Goal: Find contact information: Find contact information

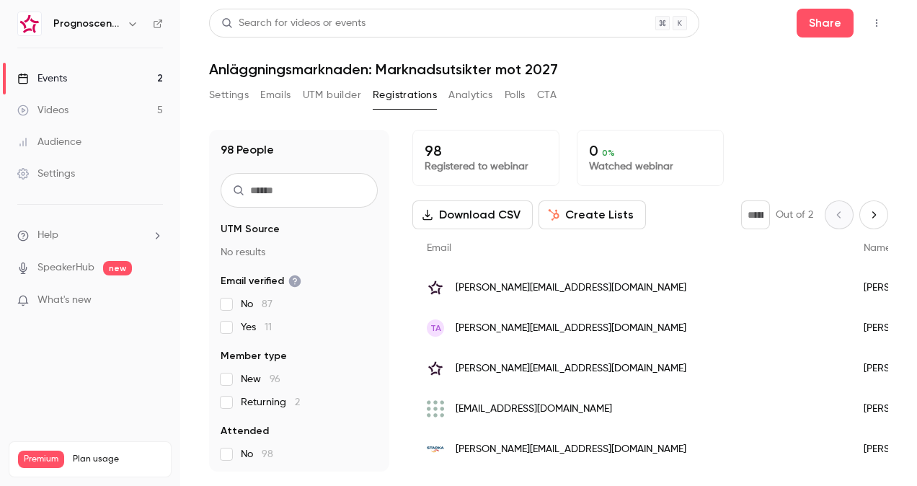
click at [488, 286] on span "[PERSON_NAME][EMAIL_ADDRESS][DOMAIN_NAME]" at bounding box center [571, 288] width 231 height 15
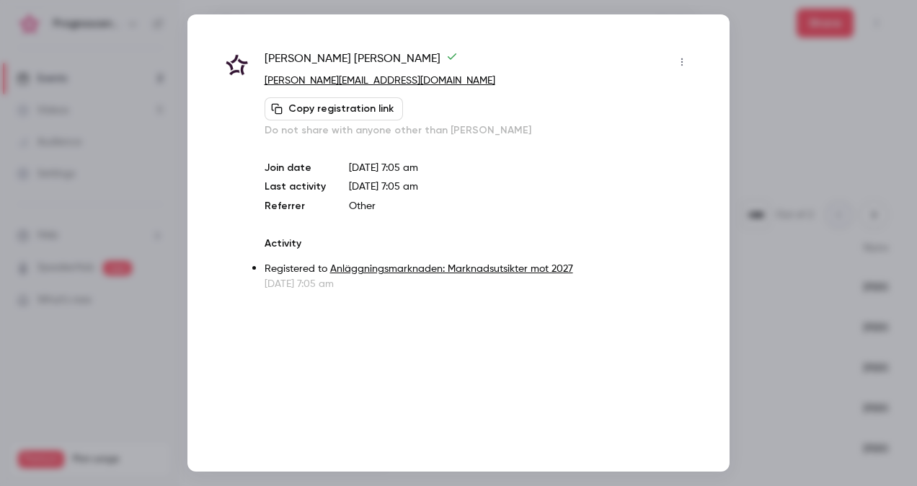
click at [736, 162] on div at bounding box center [458, 243] width 917 height 486
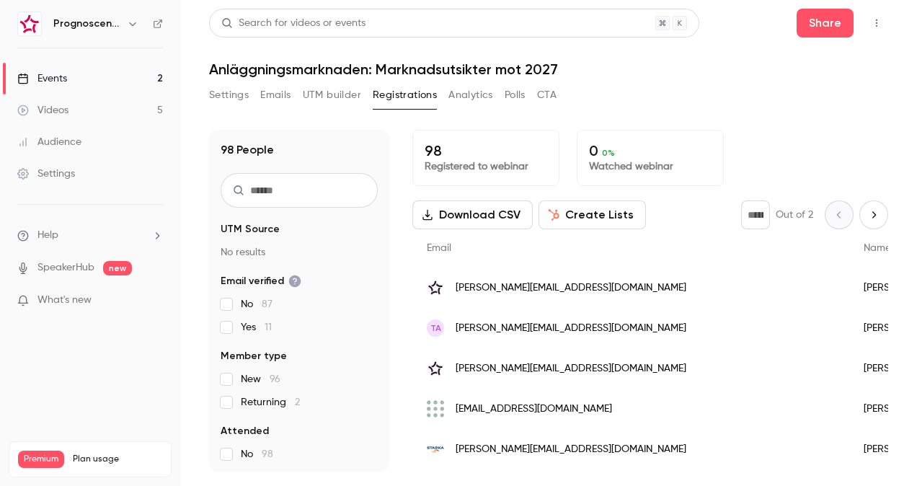
click at [568, 296] on div "lars.karlsson@hubexo.com" at bounding box center [631, 288] width 437 height 40
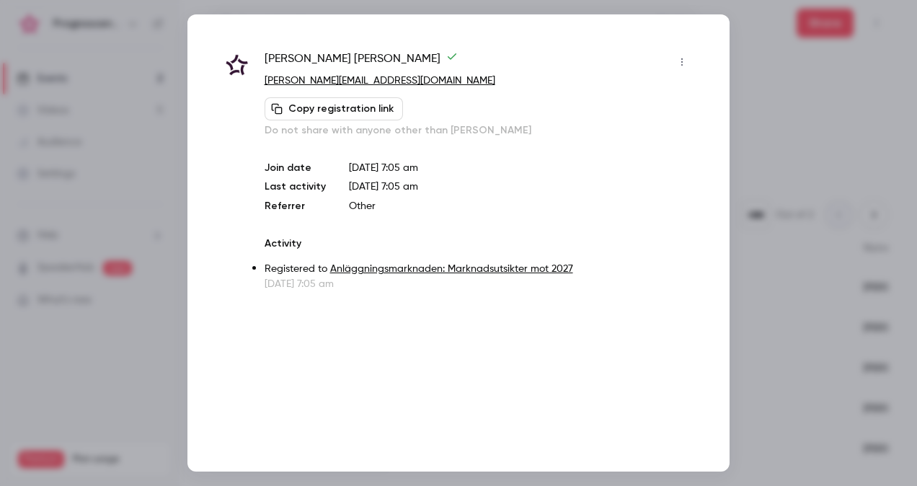
click at [785, 124] on div at bounding box center [458, 243] width 917 height 486
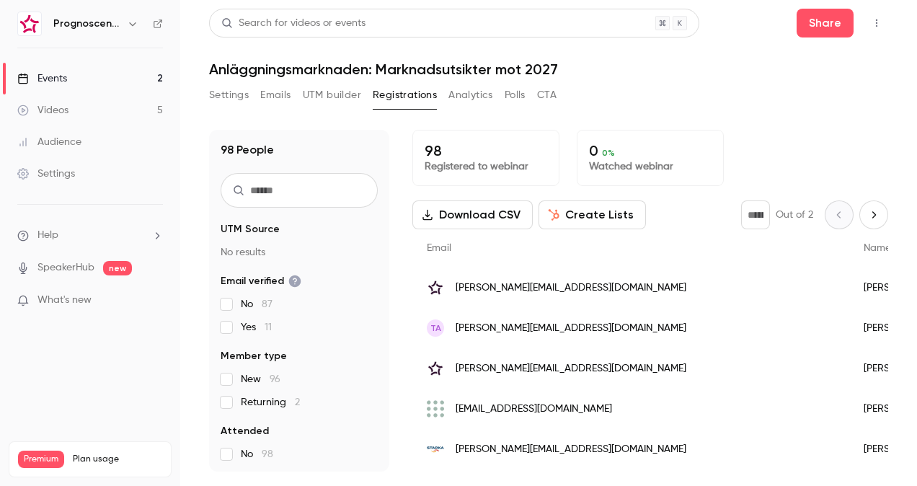
click at [597, 325] on span "tony.andersson@eagruppen.com" at bounding box center [571, 328] width 231 height 15
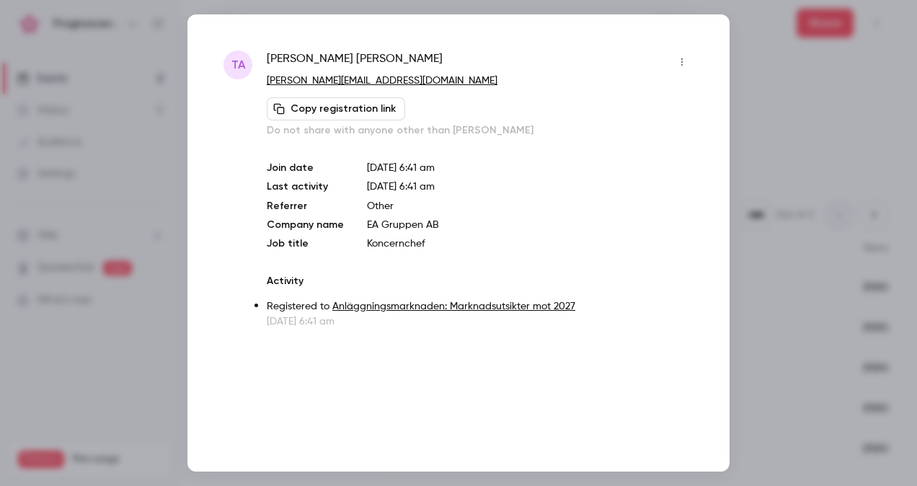
click at [793, 135] on div at bounding box center [458, 243] width 917 height 486
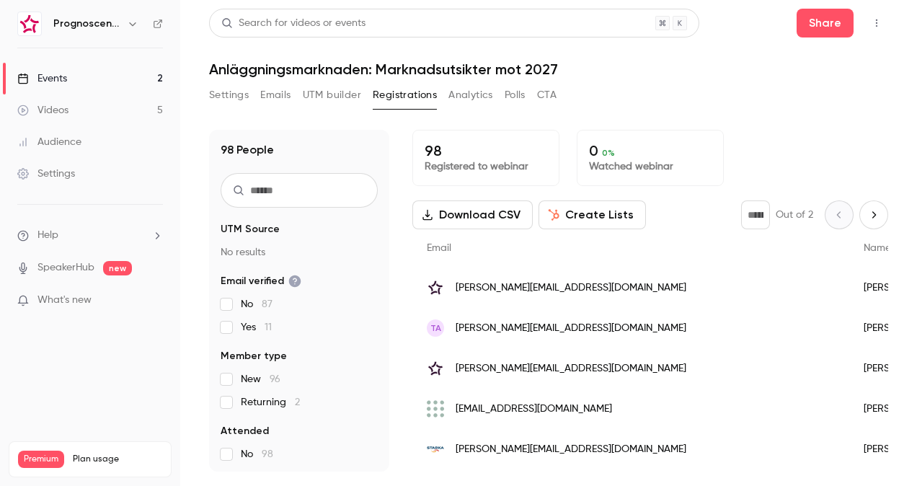
click at [595, 327] on span "tony.andersson@eagruppen.com" at bounding box center [571, 328] width 231 height 15
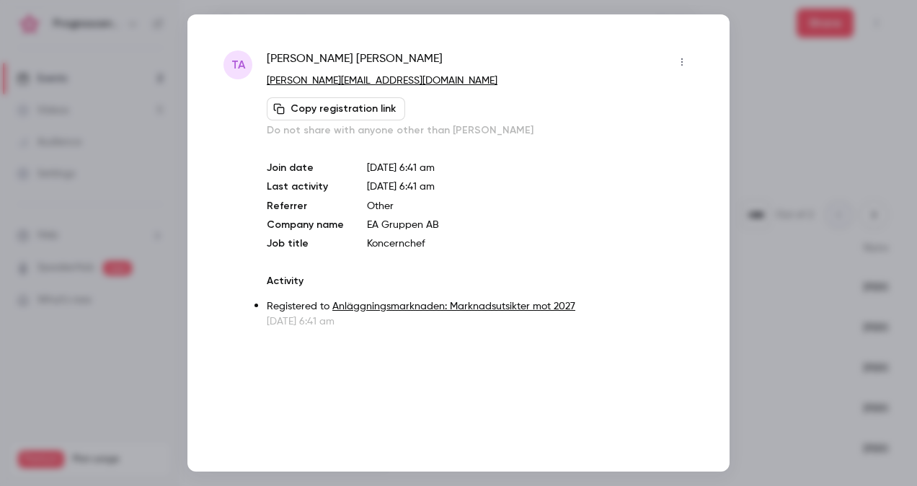
click at [737, 206] on div at bounding box center [458, 243] width 917 height 486
